Goal: Entertainment & Leisure: Consume media (video, audio)

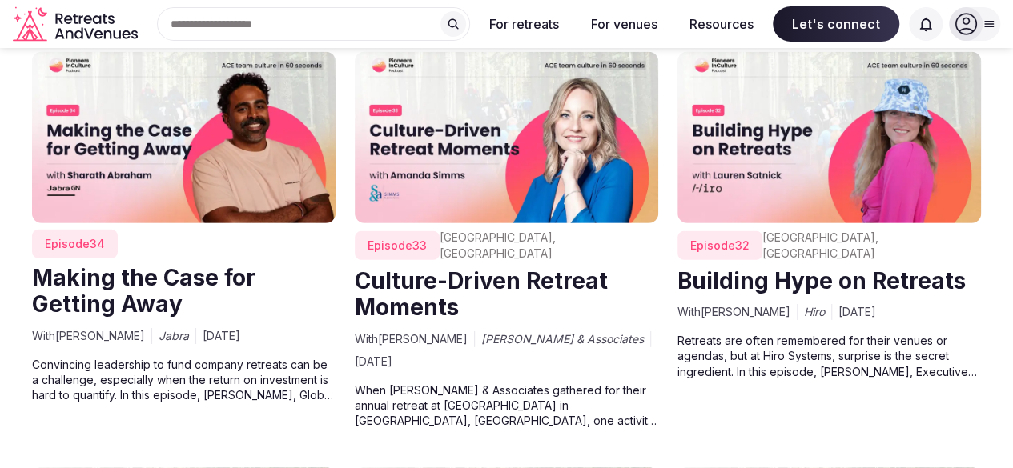
scroll to position [2402, 0]
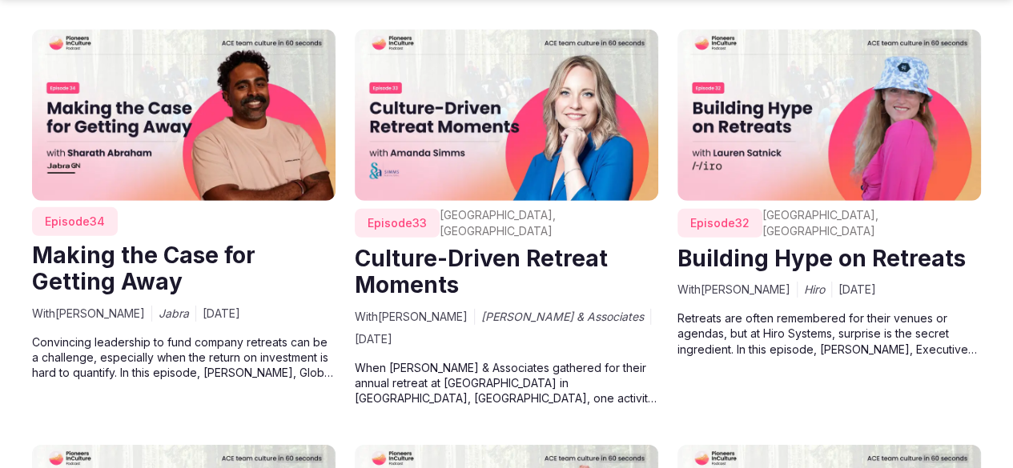
click at [432, 146] on img at bounding box center [506, 115] width 303 height 171
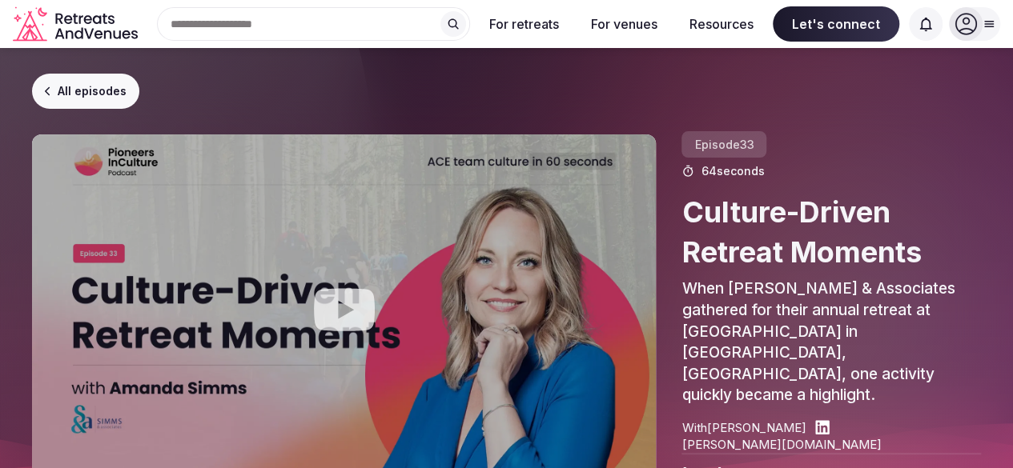
click at [367, 292] on icon "Play video" at bounding box center [344, 310] width 61 height 42
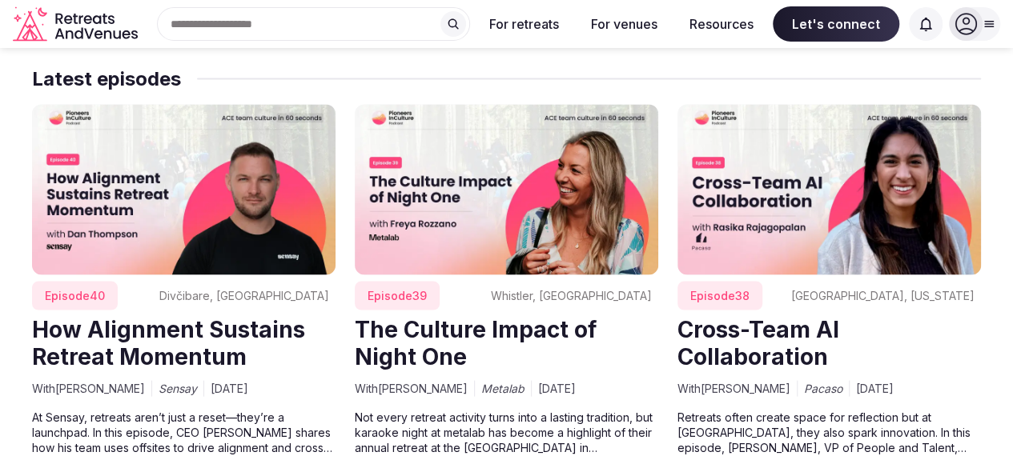
scroll to position [1521, 0]
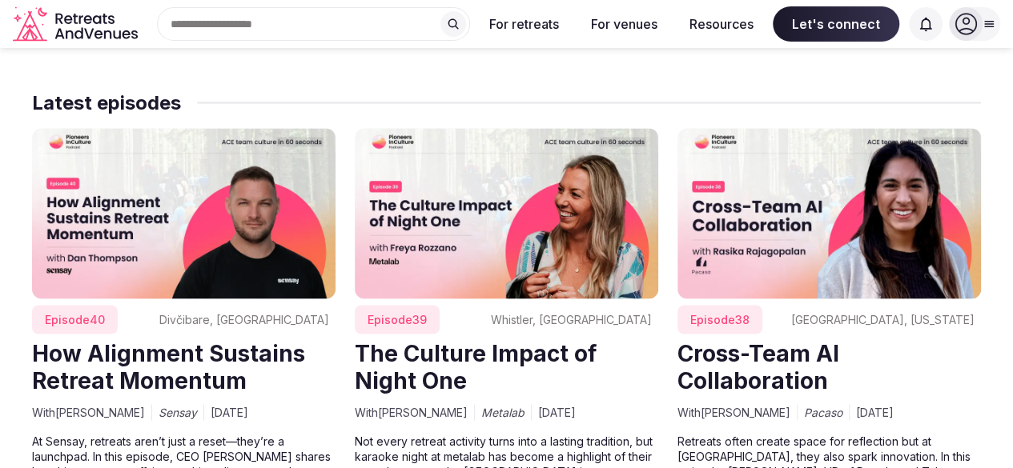
click at [756, 235] on img at bounding box center [828, 214] width 303 height 171
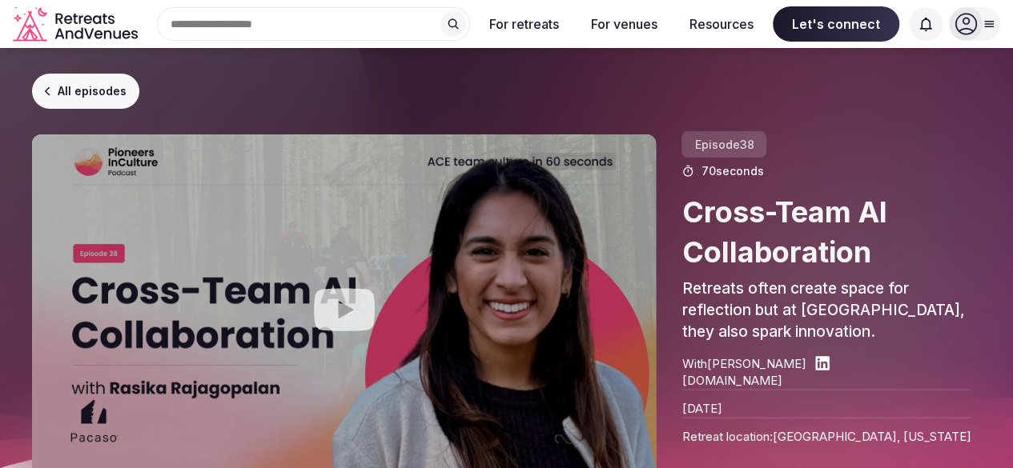
click at [335, 282] on icon "Play video" at bounding box center [344, 310] width 64 height 64
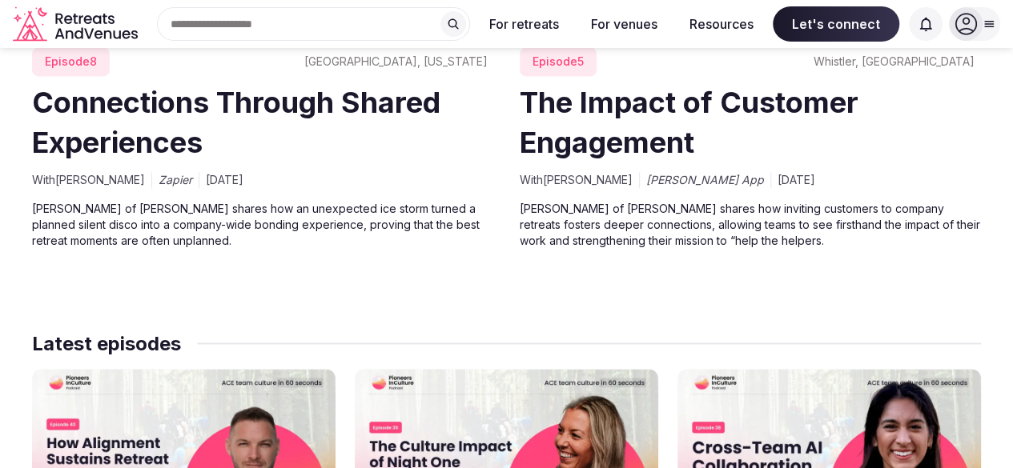
scroll to position [1121, 0]
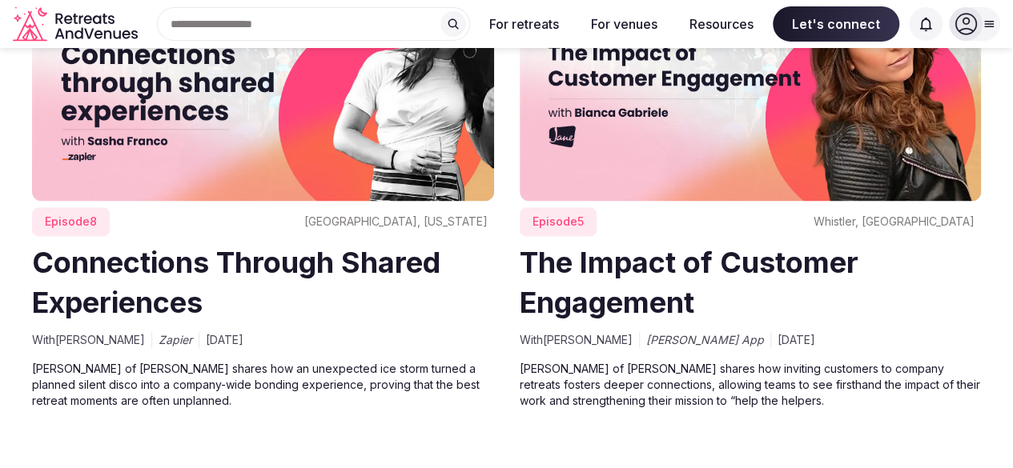
click at [652, 153] on img at bounding box center [751, 70] width 462 height 259
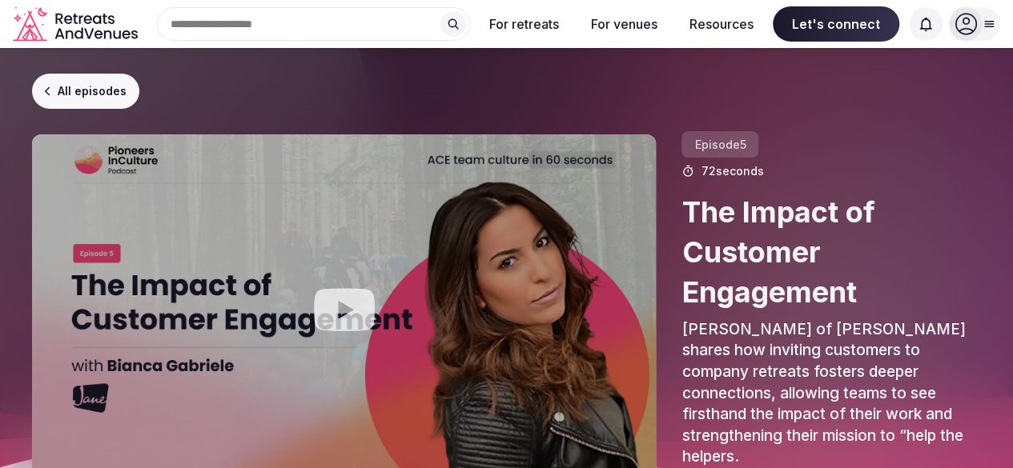
click at [347, 289] on icon "Play video" at bounding box center [344, 310] width 61 height 42
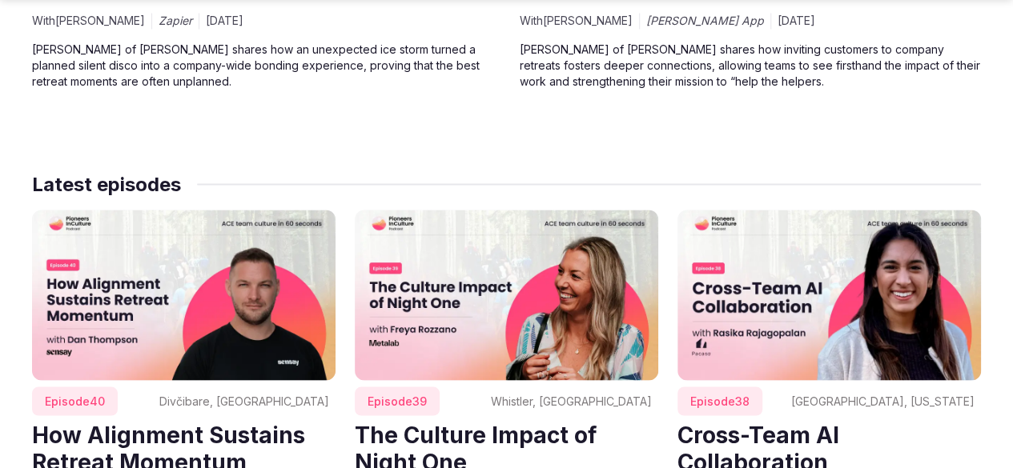
scroll to position [1441, 0]
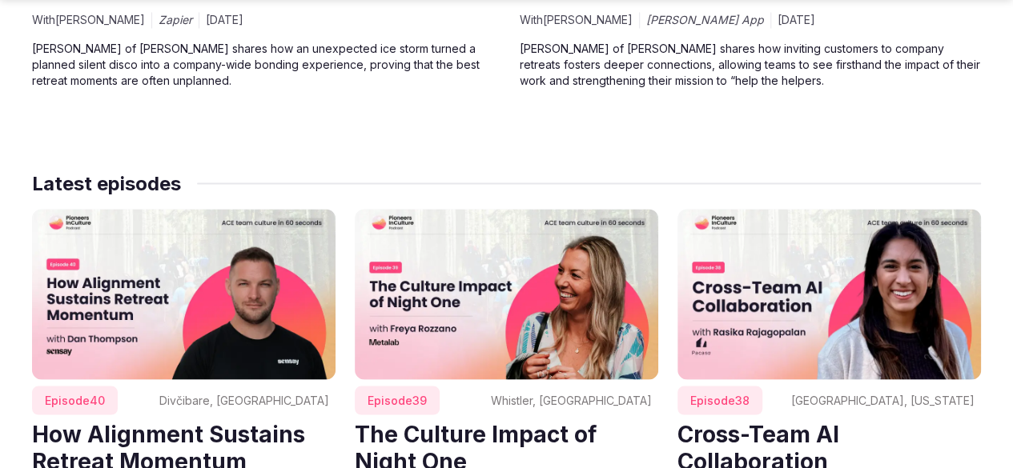
click at [585, 328] on img at bounding box center [506, 294] width 303 height 171
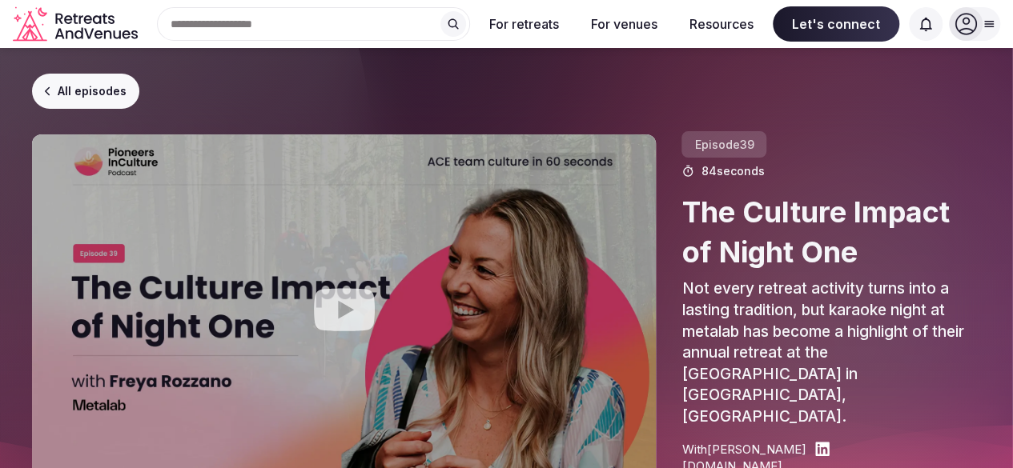
click at [364, 278] on icon "Play video" at bounding box center [344, 310] width 64 height 64
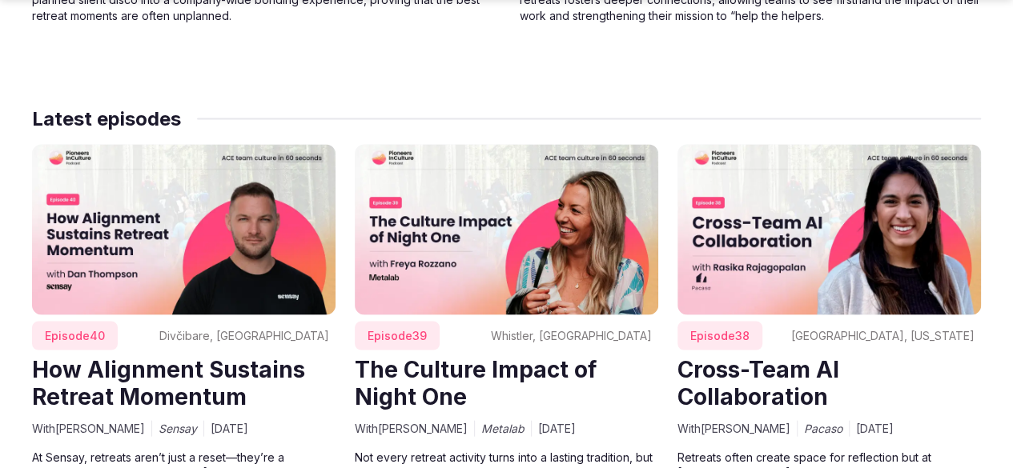
scroll to position [1521, 0]
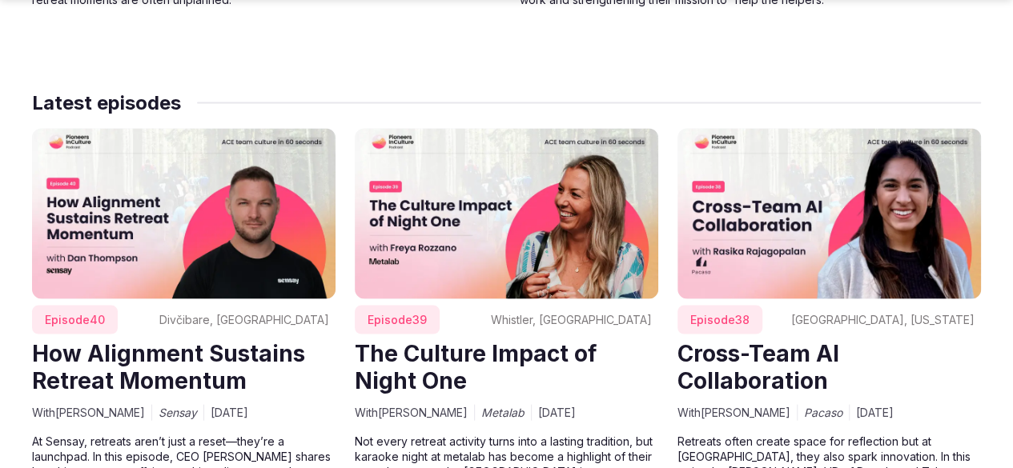
click at [215, 252] on img at bounding box center [183, 214] width 303 height 171
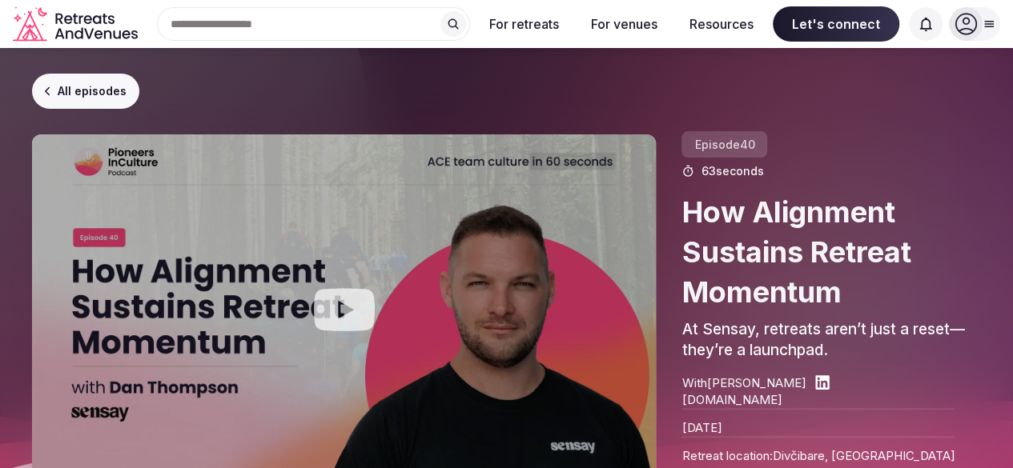
click at [375, 289] on icon "Play video" at bounding box center [344, 310] width 61 height 42
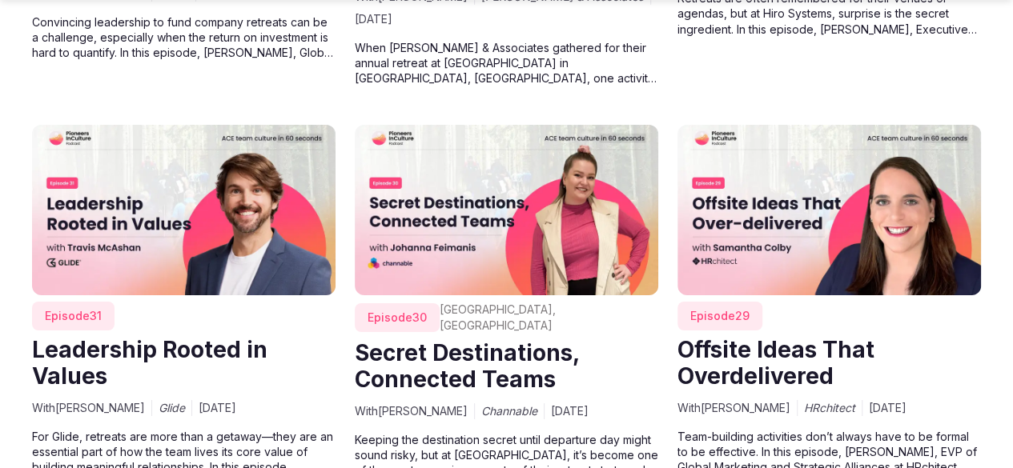
scroll to position [2802, 0]
